Goal: Register for event/course

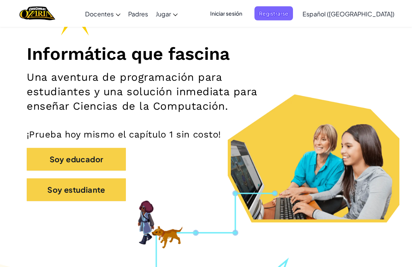
scroll to position [83, 0]
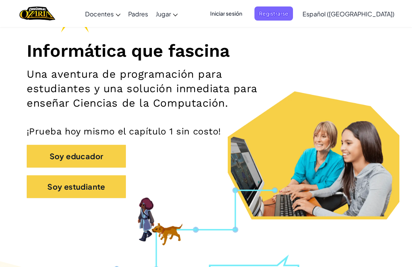
click at [48, 185] on button "Soy estudiante" at bounding box center [76, 186] width 99 height 23
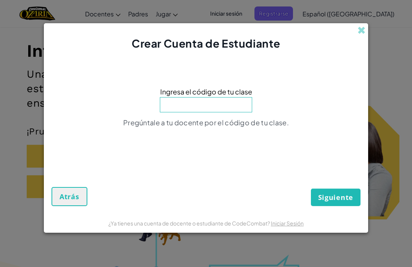
click at [172, 112] on input at bounding box center [206, 104] width 92 height 15
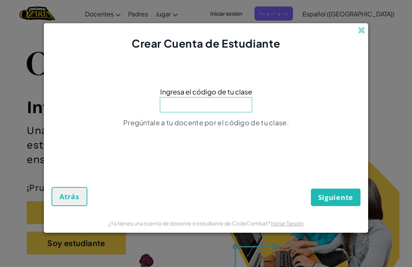
scroll to position [0, 0]
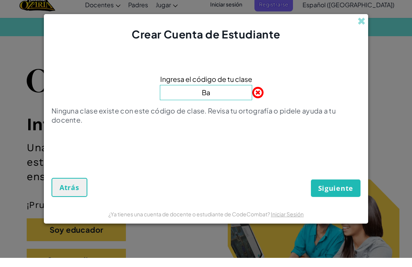
type input "B"
click at [395, 99] on div "Crear Cuenta de Estudiante Ingresa el código de tu clase Ninguna clase existe c…" at bounding box center [206, 133] width 412 height 267
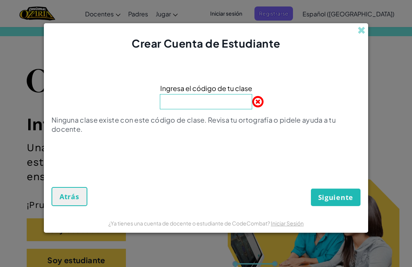
click at [360, 51] on div "Crear Cuenta de Estudiante" at bounding box center [206, 37] width 324 height 28
click at [364, 34] on span at bounding box center [361, 30] width 8 height 8
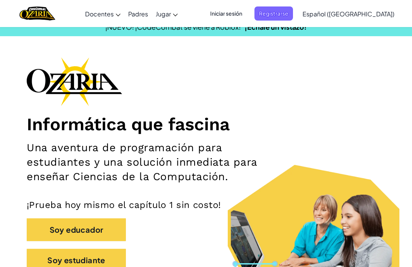
click at [247, 12] on span "Iniciar sesión" at bounding box center [225, 13] width 41 height 14
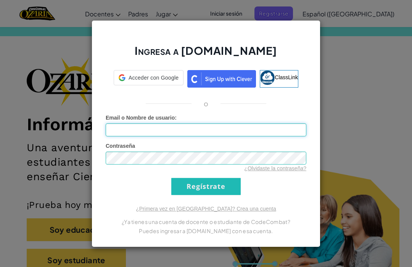
click at [240, 136] on input "Email o Nombre de usuario :" at bounding box center [206, 130] width 200 height 13
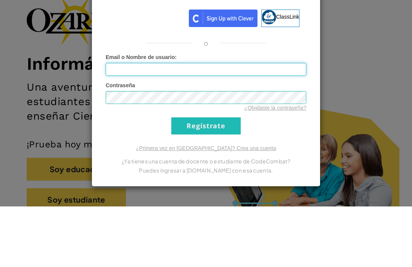
type input "[EMAIL_ADDRESS][DOMAIN_NAME]"
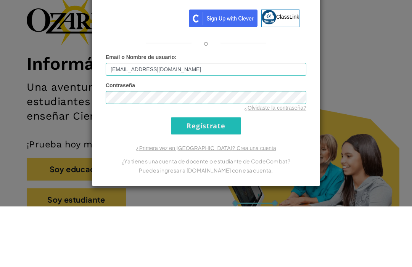
click at [206, 178] on input "Regístrate" at bounding box center [205, 186] width 69 height 17
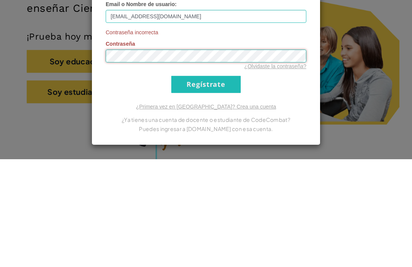
click at [206, 184] on input "Regístrate" at bounding box center [205, 192] width 69 height 17
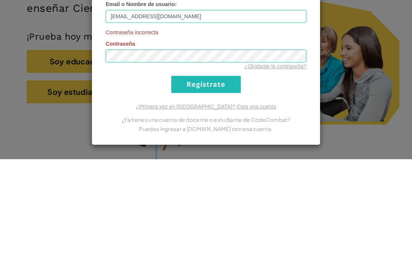
click at [221, 184] on input "Regístrate" at bounding box center [205, 192] width 69 height 17
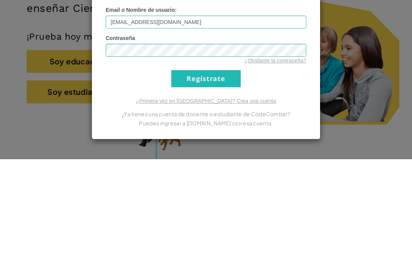
scroll to position [178, 0]
